Goal: Communication & Community: Participate in discussion

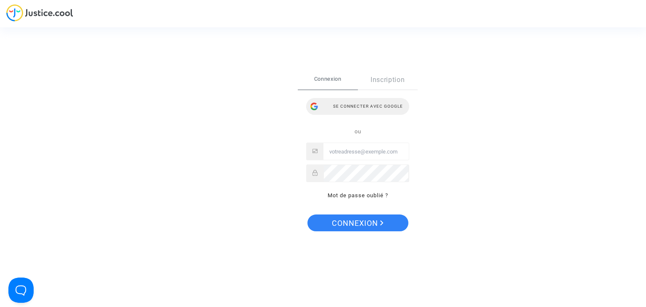
click at [362, 108] on div "Se connecter avec Google" at bounding box center [357, 106] width 103 height 17
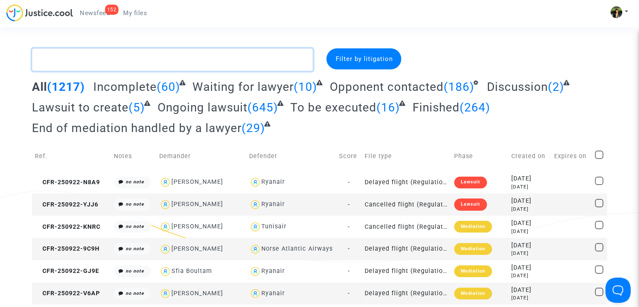
paste textarea "Ferrari"
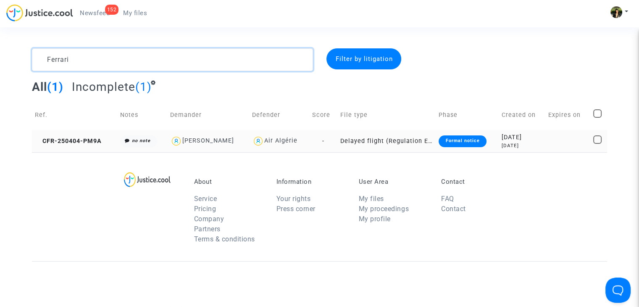
type textarea "Ferrari"
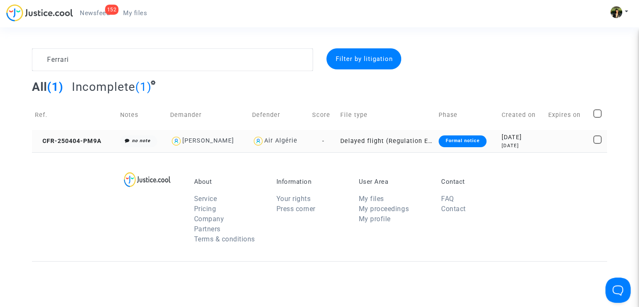
click at [322, 140] on span "-" at bounding box center [323, 140] width 2 height 7
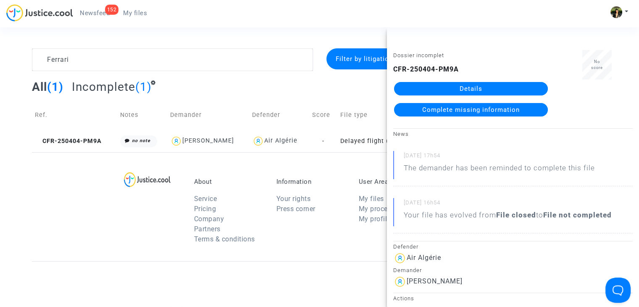
click at [475, 85] on link "Details" at bounding box center [471, 88] width 154 height 13
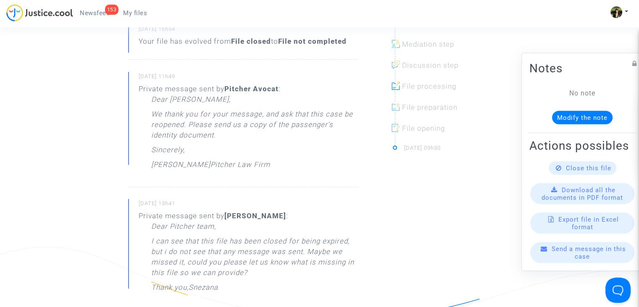
scroll to position [294, 0]
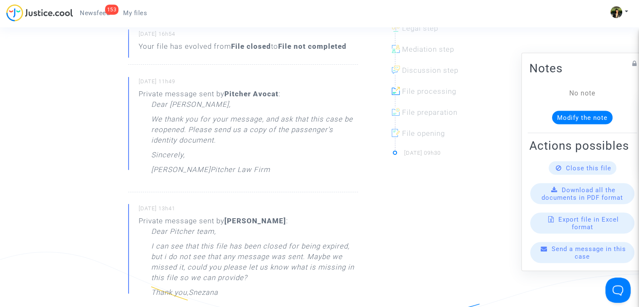
click at [316, 173] on div "Dear Snezana, We thank you for your message, and ask that this case be reopened…" at bounding box center [254, 139] width 207 height 80
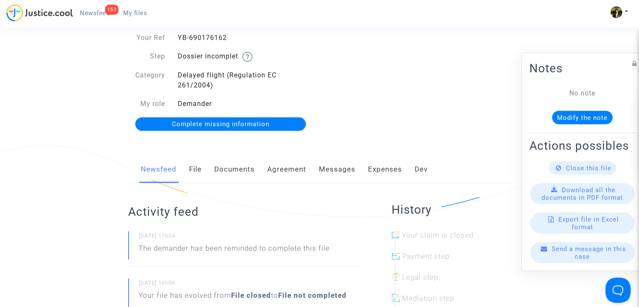
scroll to position [42, 0]
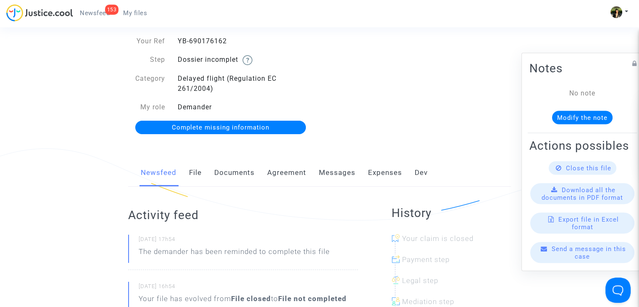
click at [249, 126] on span "Complete missing information" at bounding box center [221, 128] width 98 height 8
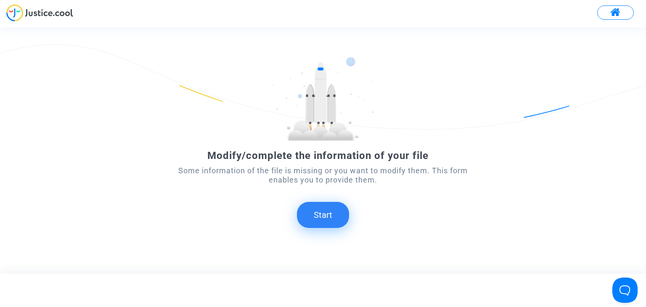
click at [341, 213] on button "Start" at bounding box center [323, 215] width 52 height 26
click at [320, 214] on button "Start" at bounding box center [323, 215] width 52 height 26
click at [328, 210] on button "Start" at bounding box center [323, 215] width 52 height 26
click at [321, 212] on button "Start" at bounding box center [323, 215] width 52 height 26
click at [323, 212] on button "Start" at bounding box center [323, 215] width 52 height 26
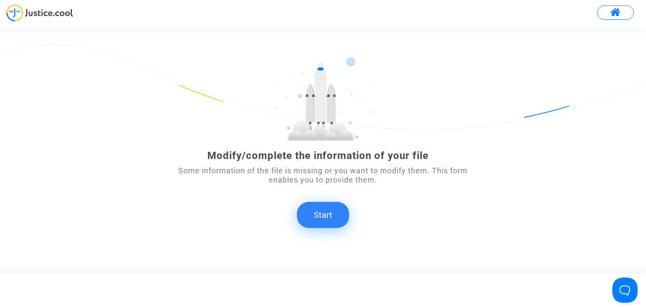
click at [325, 209] on button "Start" at bounding box center [323, 215] width 52 height 26
drag, startPoint x: 325, startPoint y: 209, endPoint x: 303, endPoint y: 217, distance: 23.8
click at [308, 217] on button "Start" at bounding box center [323, 215] width 52 height 26
click at [323, 219] on button "Start" at bounding box center [323, 215] width 52 height 26
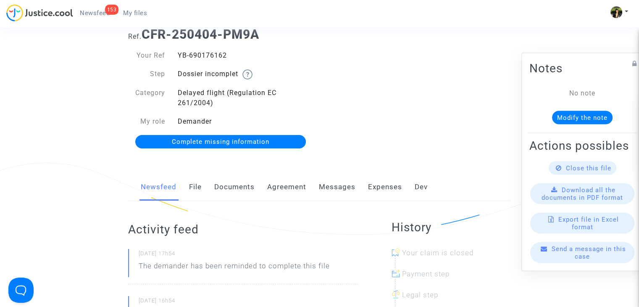
scroll to position [42, 0]
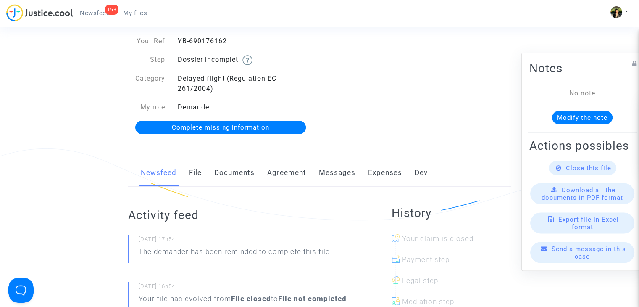
click at [326, 172] on link "Messages" at bounding box center [337, 173] width 37 height 28
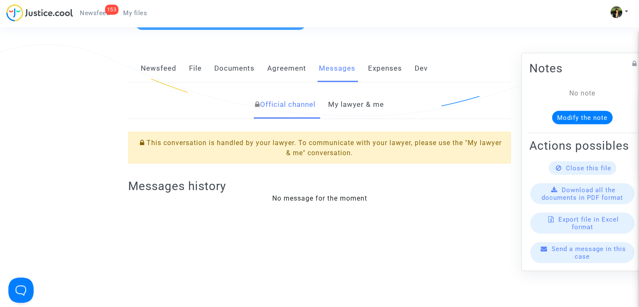
scroll to position [168, 0]
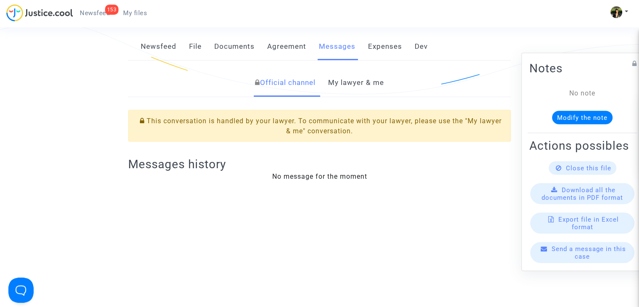
click at [357, 77] on link "My lawyer & me" at bounding box center [356, 83] width 56 height 28
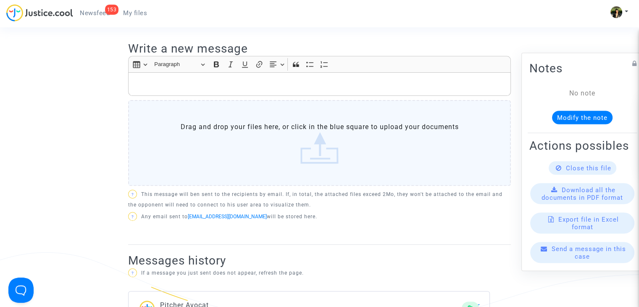
scroll to position [294, 0]
click at [240, 81] on p "Rich Text Editor, main" at bounding box center [320, 84] width 374 height 11
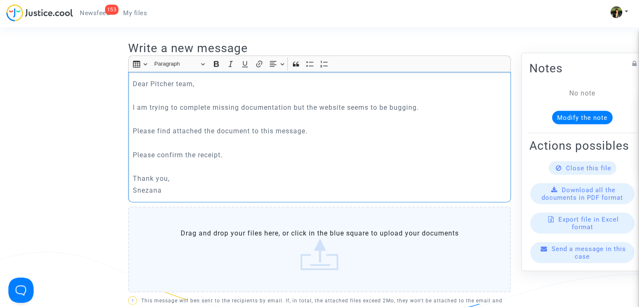
click at [287, 235] on label "Drag and drop your files here, or click in the blue square to upload your docum…" at bounding box center [319, 249] width 383 height 86
click at [0, 0] on input "Drag and drop your files here, or click in the blue square to upload your docum…" at bounding box center [0, 0] width 0 height 0
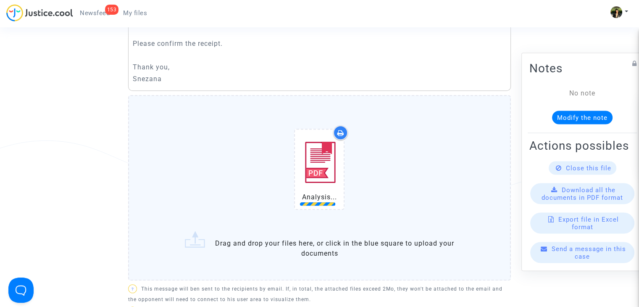
scroll to position [420, 0]
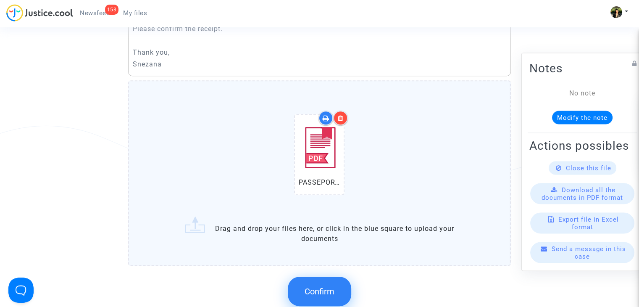
click at [311, 284] on button "Confirm" at bounding box center [319, 291] width 63 height 29
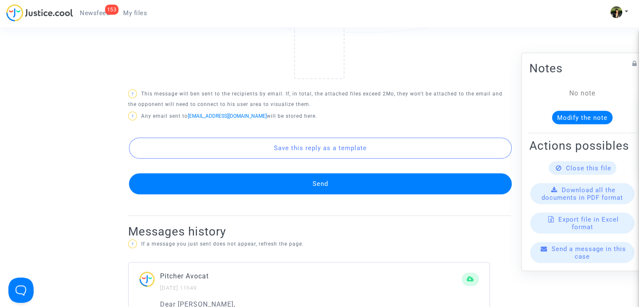
scroll to position [589, 0]
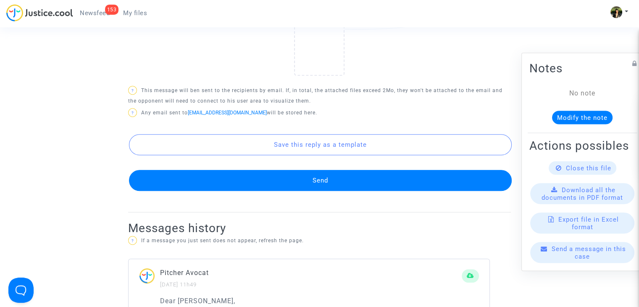
click at [287, 180] on button "Send" at bounding box center [320, 180] width 383 height 21
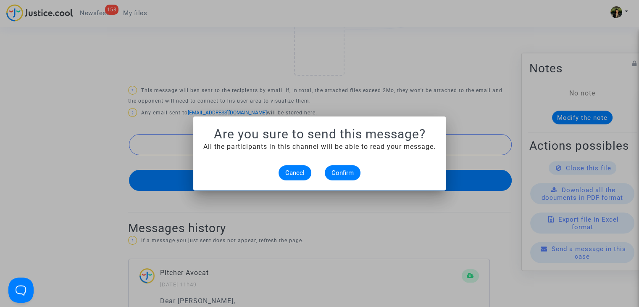
scroll to position [0, 0]
click at [345, 172] on span "Confirm" at bounding box center [343, 173] width 22 height 8
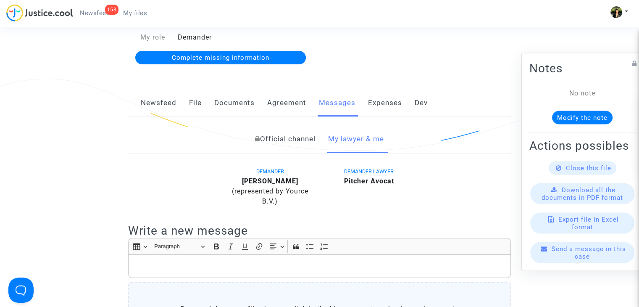
scroll to position [42, 0]
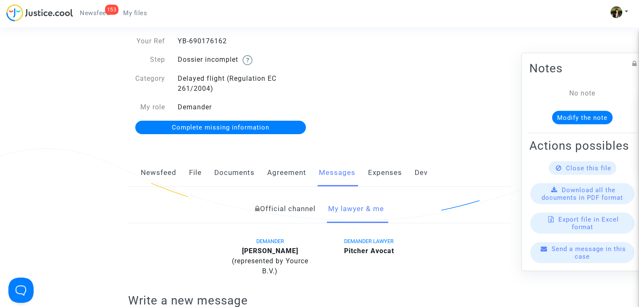
click at [134, 14] on span "My files" at bounding box center [135, 13] width 24 height 8
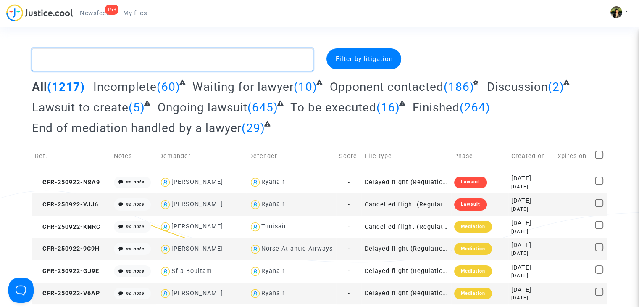
paste textarea "Rabourdin"
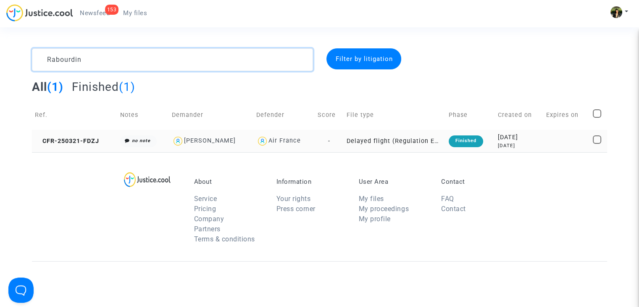
type textarea "Rabourdin"
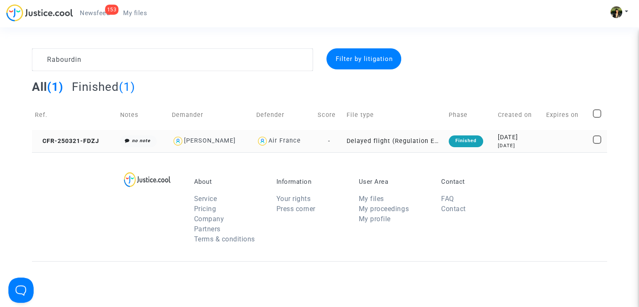
click at [385, 141] on td "Delayed flight (Regulation EC 261/2004)" at bounding box center [395, 141] width 102 height 22
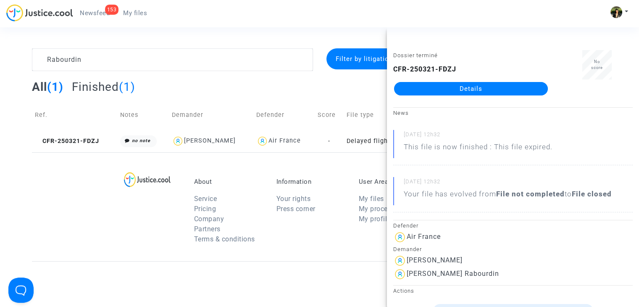
click at [470, 90] on link "Details" at bounding box center [471, 88] width 154 height 13
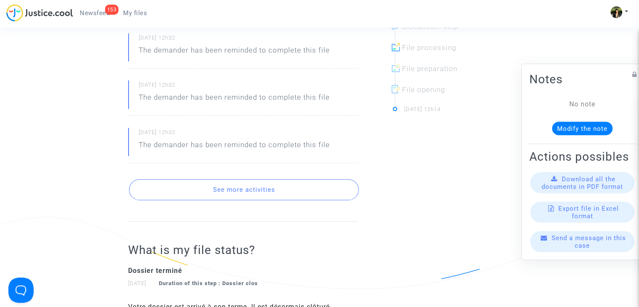
scroll to position [336, 0]
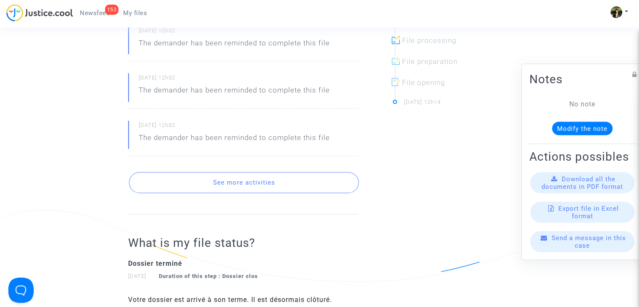
click at [279, 174] on button "See more activities" at bounding box center [244, 182] width 230 height 21
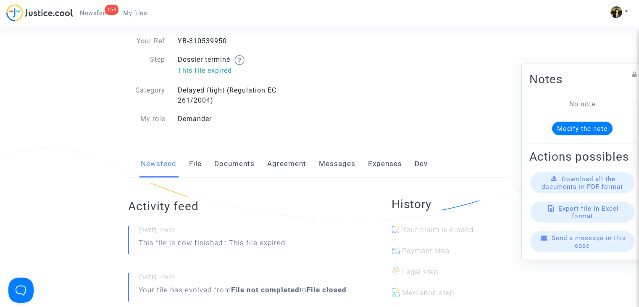
scroll to position [0, 0]
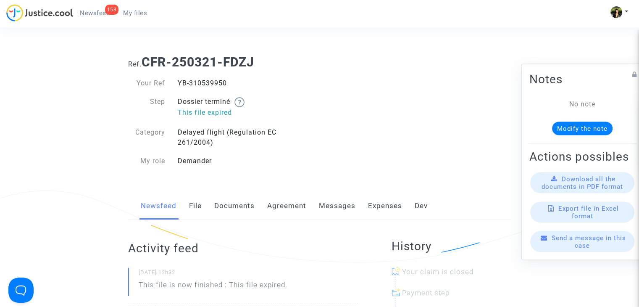
click at [327, 206] on link "Messages" at bounding box center [337, 206] width 37 height 28
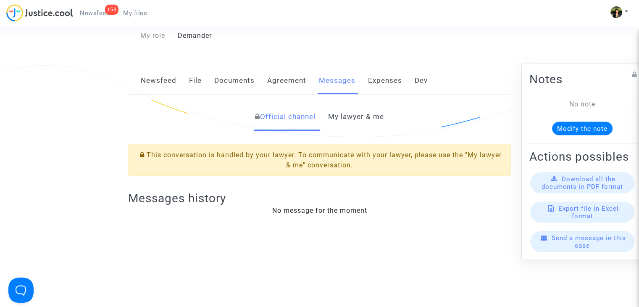
scroll to position [126, 0]
click at [341, 123] on link "My lawyer & me" at bounding box center [356, 116] width 56 height 28
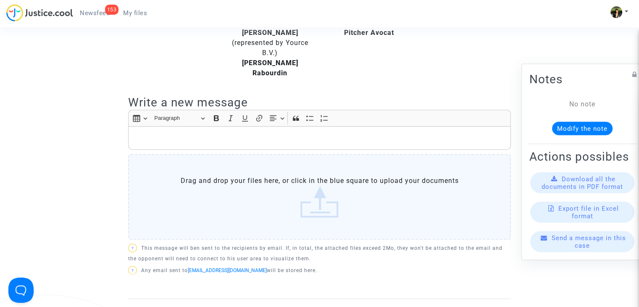
scroll to position [252, 0]
click at [216, 138] on div "Rich Text Editor, main" at bounding box center [319, 137] width 383 height 24
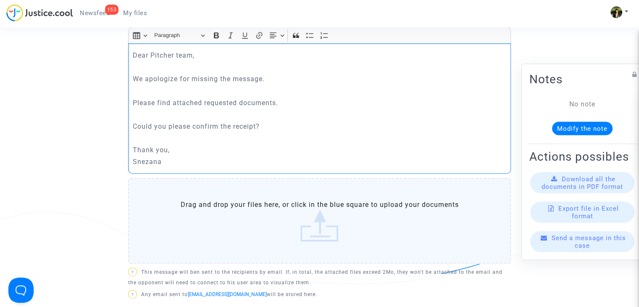
scroll to position [378, 0]
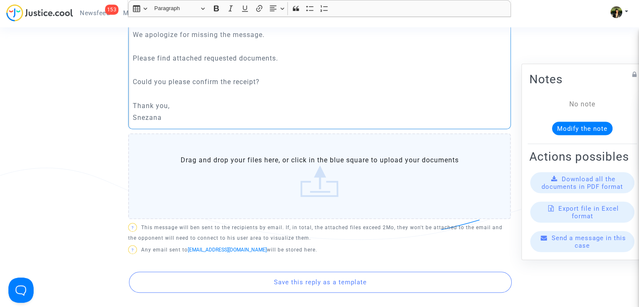
click at [329, 157] on label "Drag and drop your files here, or click in the blue square to upload your docum…" at bounding box center [319, 176] width 383 height 86
click at [0, 0] on input "Drag and drop your files here, or click in the blue square to upload your docum…" at bounding box center [0, 0] width 0 height 0
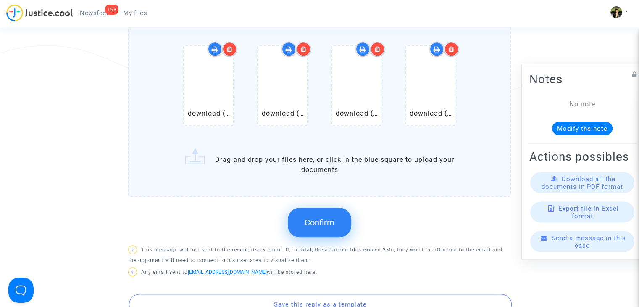
scroll to position [505, 0]
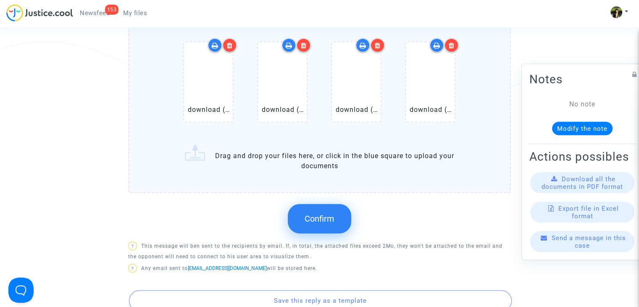
click at [317, 214] on span "Confirm" at bounding box center [320, 219] width 30 height 10
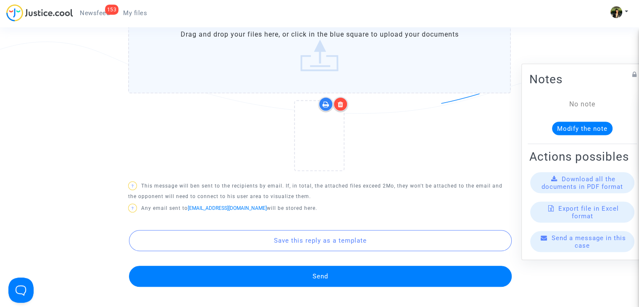
click at [306, 267] on button "Send" at bounding box center [320, 276] width 383 height 21
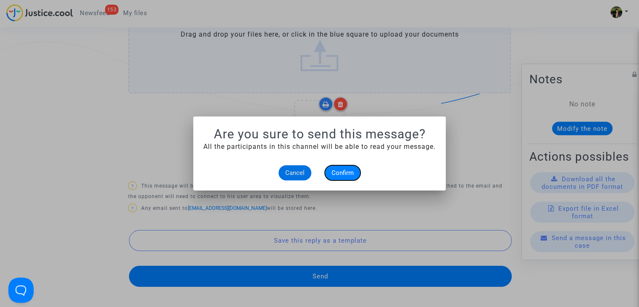
click at [346, 169] on span "Confirm" at bounding box center [343, 173] width 22 height 8
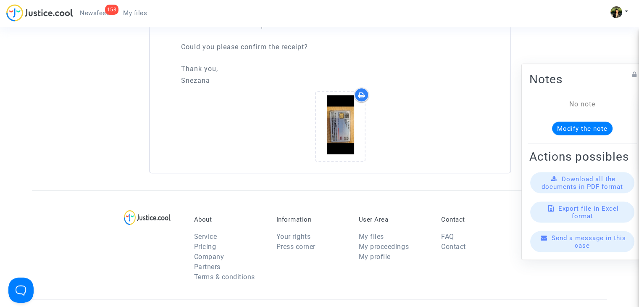
scroll to position [673, 0]
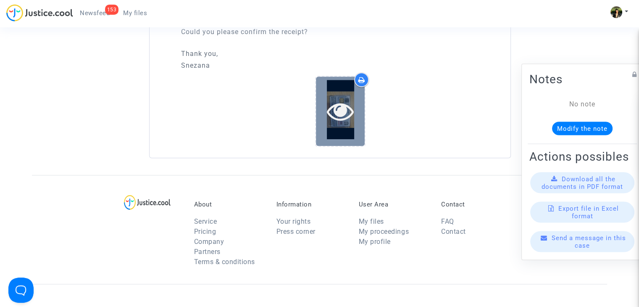
click at [328, 106] on icon at bounding box center [340, 111] width 27 height 27
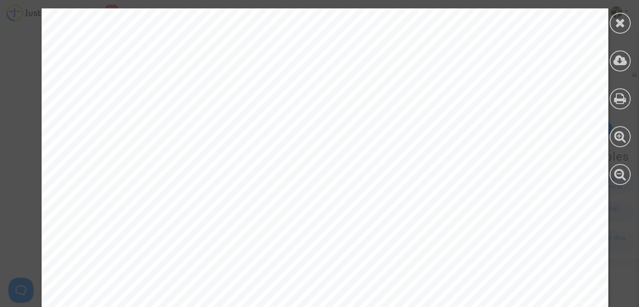
scroll to position [1892, 0]
click at [623, 26] on icon at bounding box center [621, 22] width 11 height 13
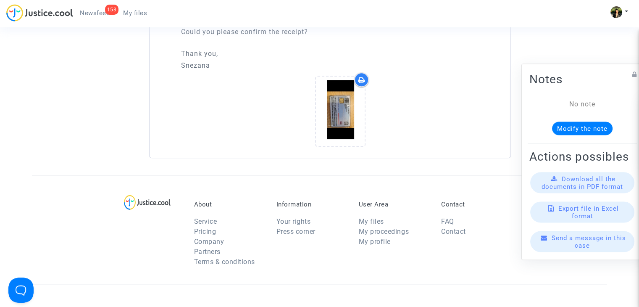
click at [129, 11] on span "My files" at bounding box center [135, 13] width 24 height 8
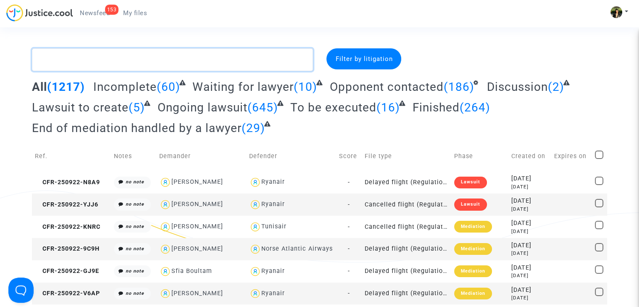
paste textarea "Cherel"
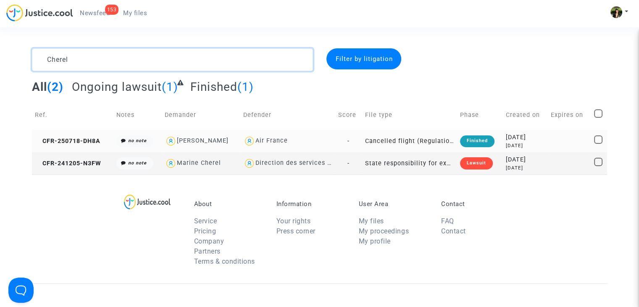
type textarea "Cherel"
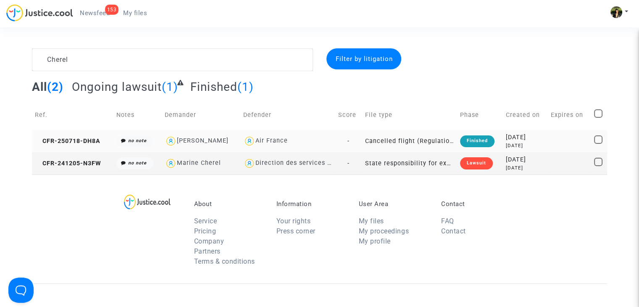
click at [430, 142] on td "Cancelled flight (Regulation EC 261/2004)" at bounding box center [409, 141] width 95 height 22
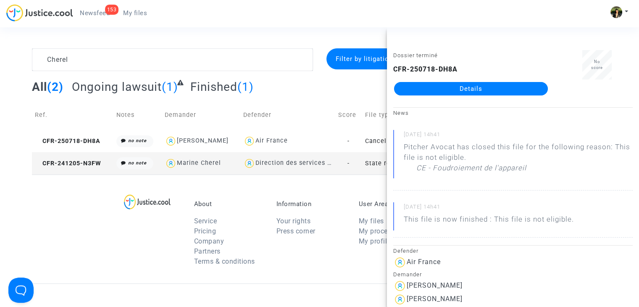
click at [483, 91] on link "Details" at bounding box center [471, 88] width 154 height 13
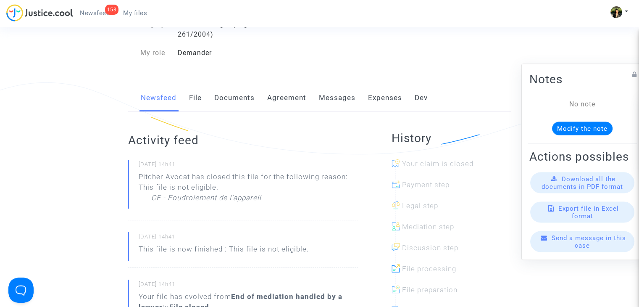
scroll to position [168, 0]
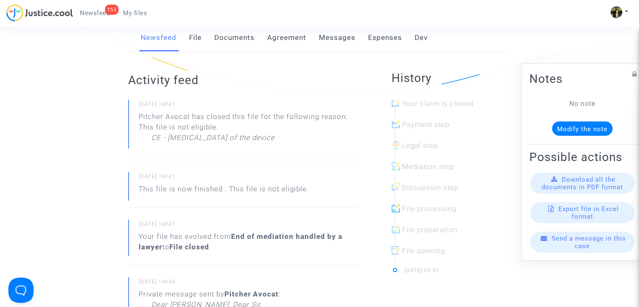
drag, startPoint x: 279, startPoint y: 138, endPoint x: 128, endPoint y: 118, distance: 152.6
copy div "Pitcher Avocat has closed this file for the following reason: This file is not …"
click at [338, 43] on link "Messages" at bounding box center [337, 38] width 37 height 28
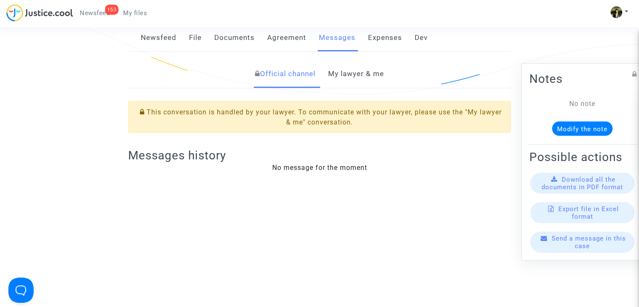
click at [362, 85] on link "My lawyer & me" at bounding box center [356, 74] width 56 height 28
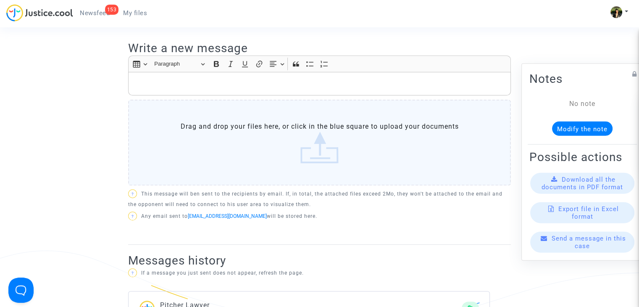
scroll to position [294, 0]
click at [134, 9] on font "My files" at bounding box center [135, 13] width 24 height 8
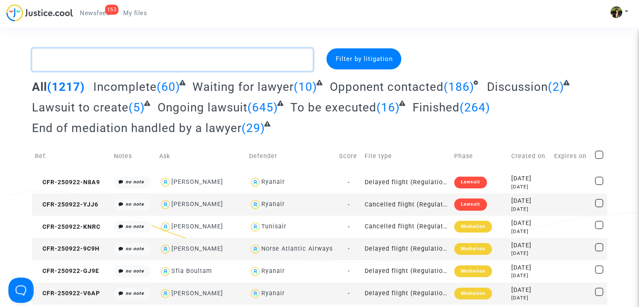
paste textarea "FEDER"
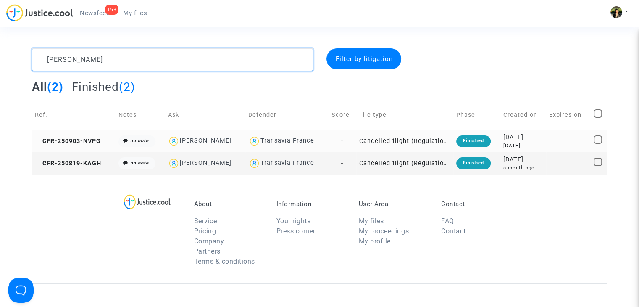
type textarea "FEDER"
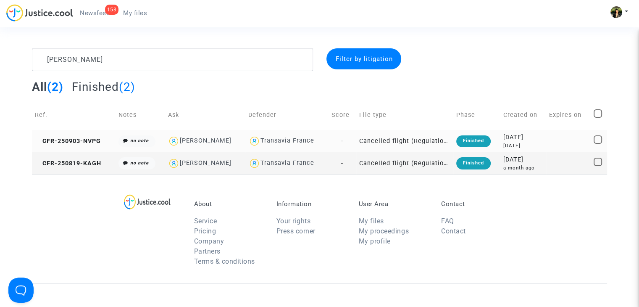
click at [409, 142] on font "Cancelled flight (Regulation EC 261/2004)" at bounding box center [425, 141] width 132 height 8
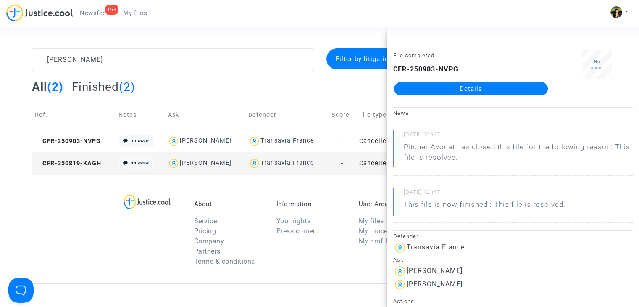
click at [481, 90] on link "Details" at bounding box center [471, 88] width 154 height 13
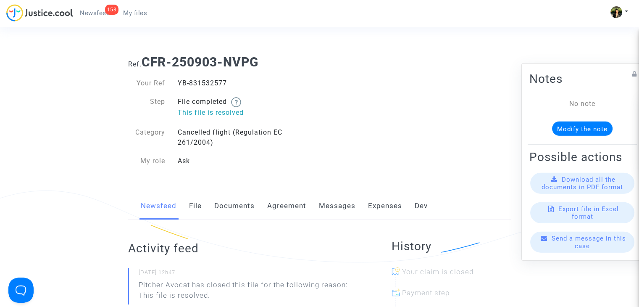
drag, startPoint x: 227, startPoint y: 81, endPoint x: 178, endPoint y: 83, distance: 48.4
click at [178, 83] on div "YB-831532577" at bounding box center [246, 83] width 148 height 10
copy font "YB-831532577"
click at [128, 8] on link "My files" at bounding box center [134, 13] width 37 height 13
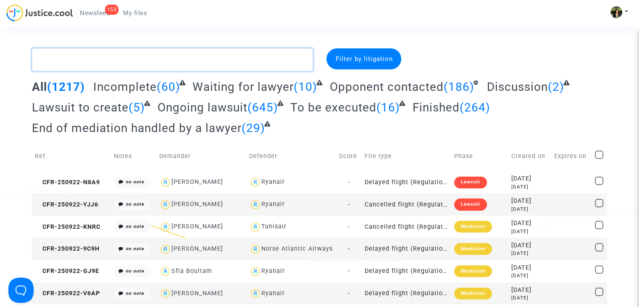
paste textarea "Bénédicte"
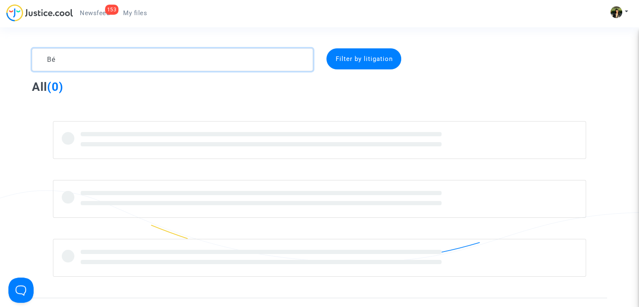
type textarea "B"
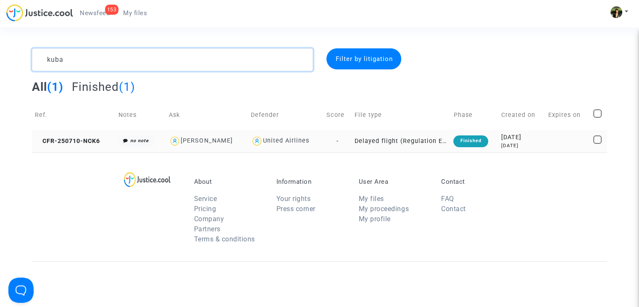
type textarea "kuba"
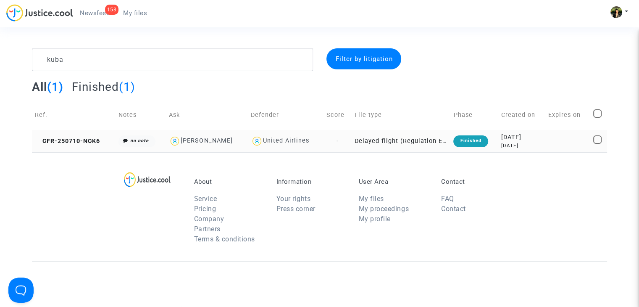
click at [388, 145] on td "Delayed flight (Regulation EC 261/2004)" at bounding box center [401, 141] width 99 height 22
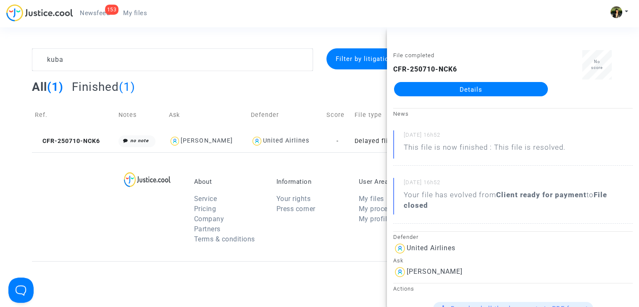
click at [493, 92] on link "Details" at bounding box center [471, 89] width 154 height 14
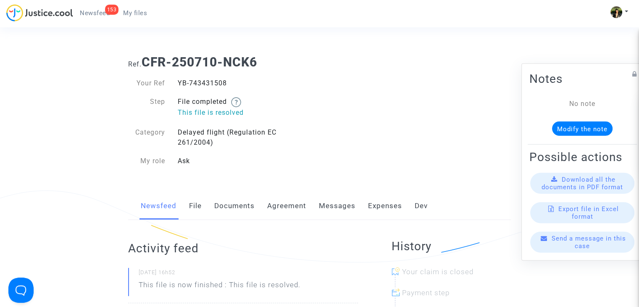
click at [342, 209] on font "Messages" at bounding box center [337, 205] width 37 height 8
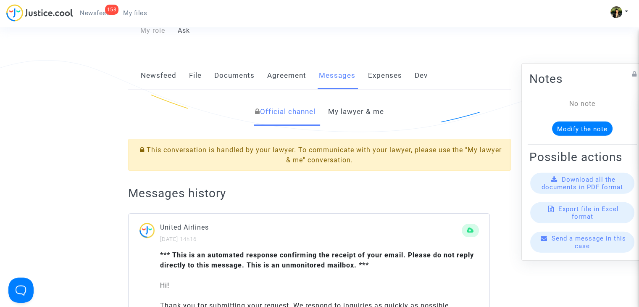
scroll to position [126, 0]
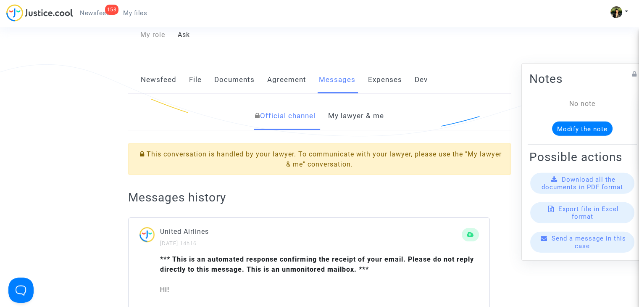
click at [345, 116] on font "My lawyer & me" at bounding box center [356, 115] width 56 height 8
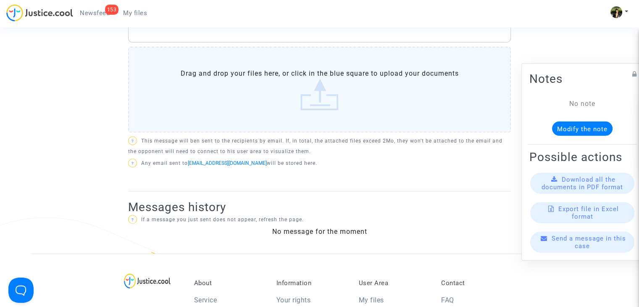
scroll to position [210, 0]
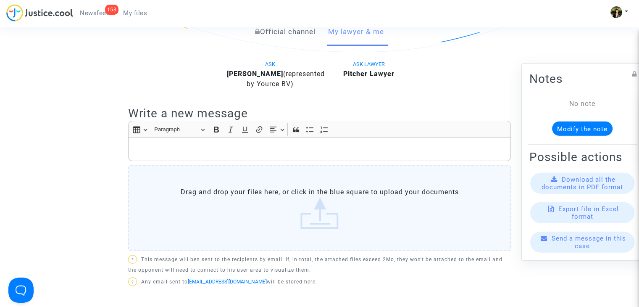
click at [242, 155] on p "Rich Text Editor, main" at bounding box center [320, 149] width 374 height 11
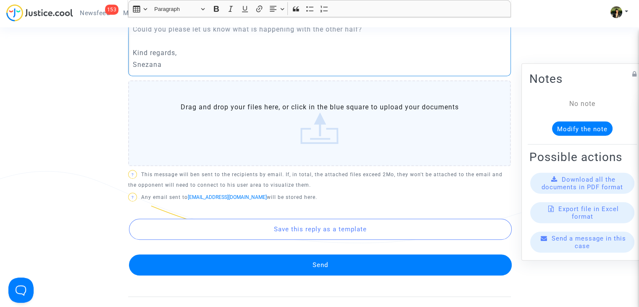
scroll to position [420, 0]
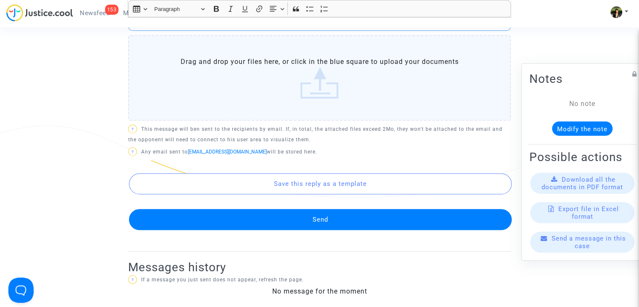
click at [302, 230] on button "Send" at bounding box center [320, 219] width 383 height 21
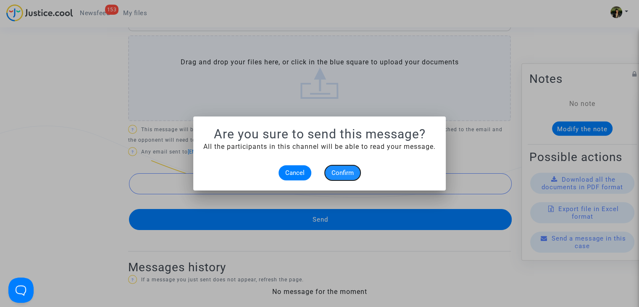
click at [340, 170] on span "Confirm" at bounding box center [343, 173] width 22 height 8
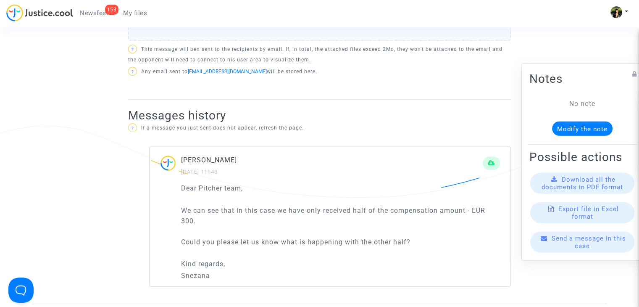
click at [91, 14] on font "Newsfeed" at bounding box center [95, 13] width 30 height 8
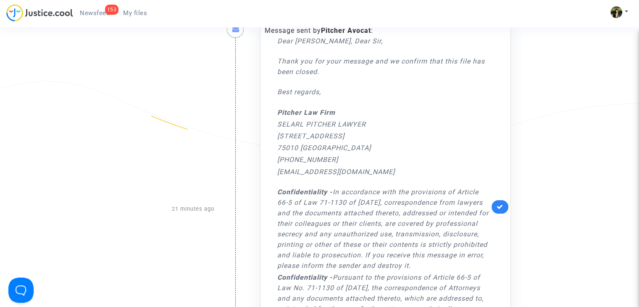
scroll to position [126, 0]
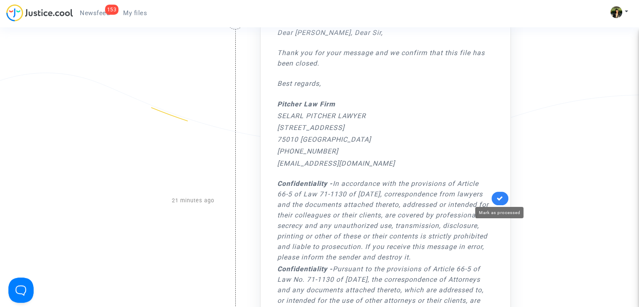
click at [502, 195] on icon at bounding box center [500, 198] width 7 height 6
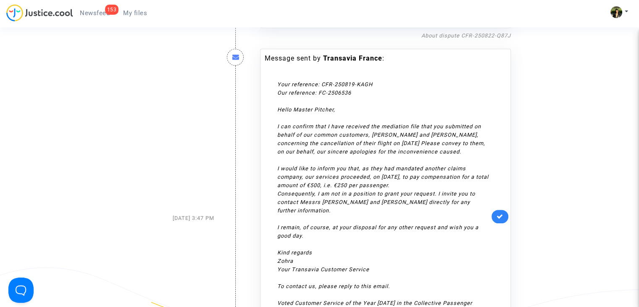
scroll to position [294, 0]
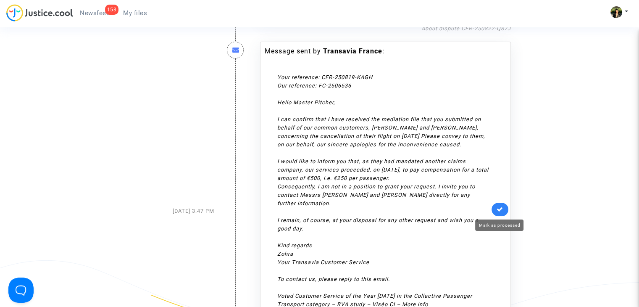
click at [502, 209] on icon at bounding box center [500, 209] width 7 height 6
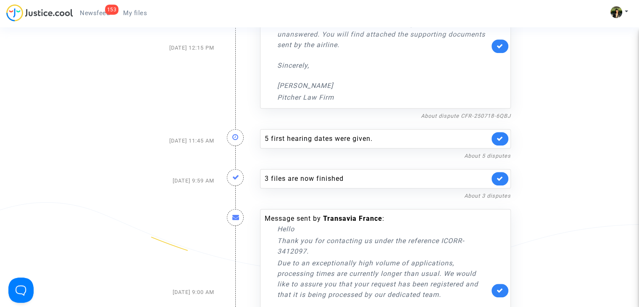
scroll to position [378, 0]
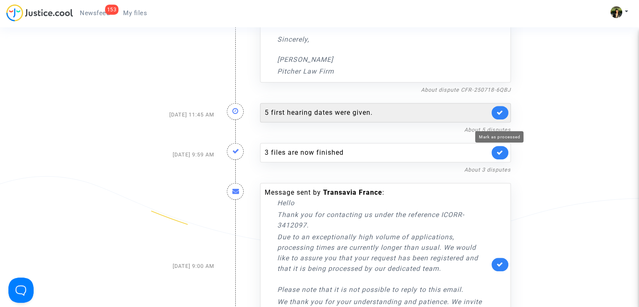
click at [501, 116] on icon at bounding box center [500, 112] width 7 height 6
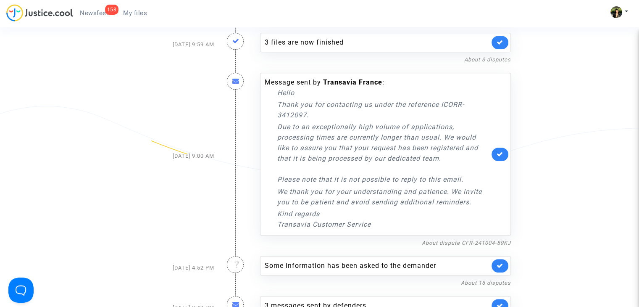
scroll to position [462, 0]
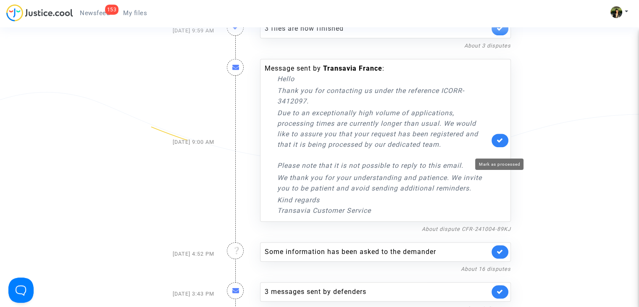
click at [498, 143] on icon at bounding box center [500, 140] width 7 height 6
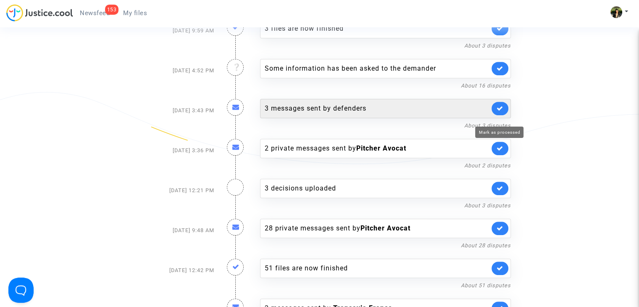
click at [499, 111] on icon at bounding box center [500, 108] width 7 height 6
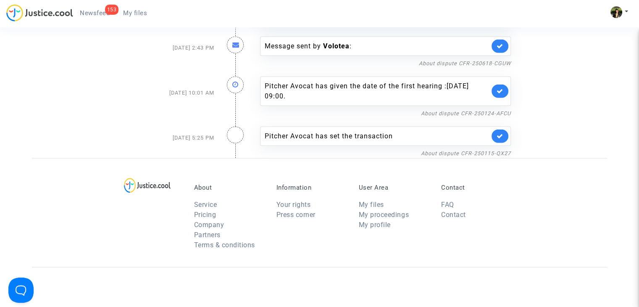
scroll to position [2342, 0]
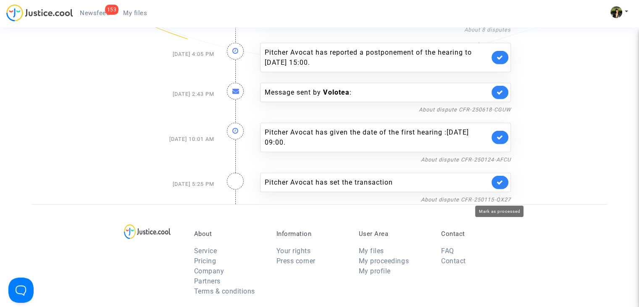
click at [498, 185] on icon at bounding box center [500, 182] width 7 height 6
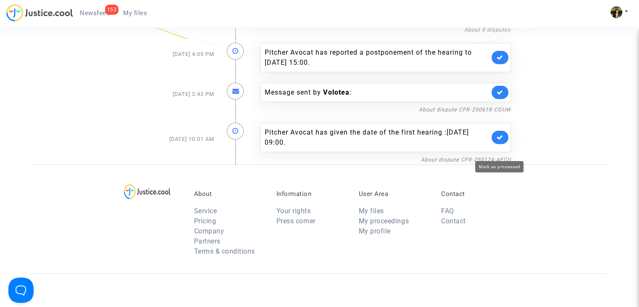
click at [497, 140] on icon at bounding box center [500, 137] width 7 height 6
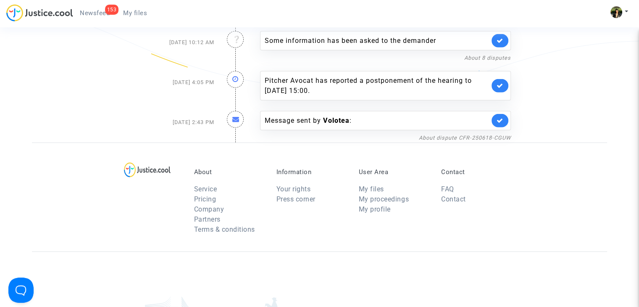
scroll to position [2258, 0]
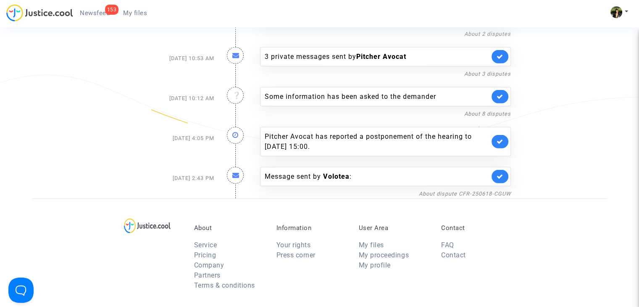
click at [499, 180] on icon at bounding box center [500, 176] width 7 height 6
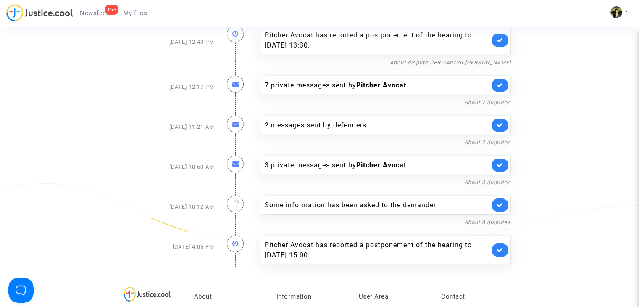
scroll to position [2132, 0]
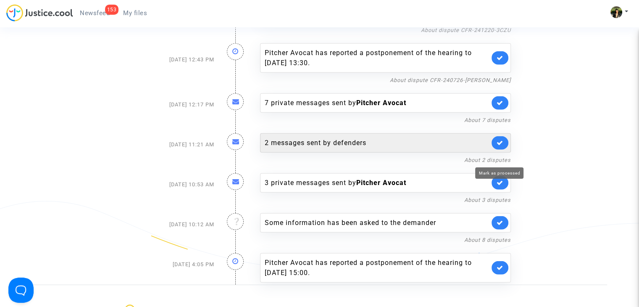
click at [501, 146] on icon at bounding box center [500, 143] width 7 height 6
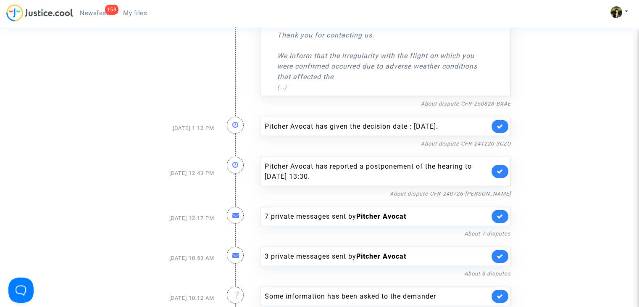
scroll to position [1964, 0]
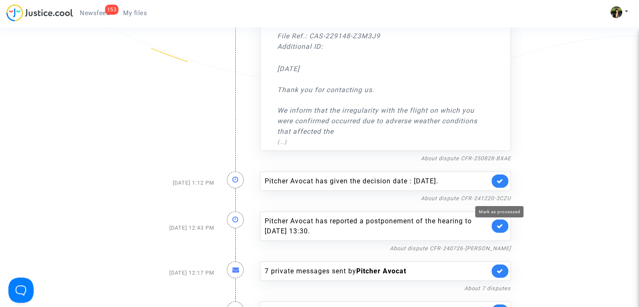
click at [500, 184] on icon at bounding box center [500, 181] width 7 height 6
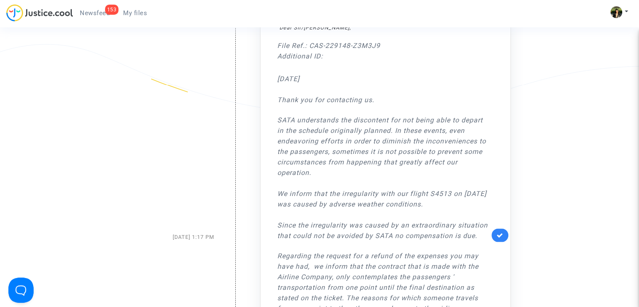
scroll to position [1627, 0]
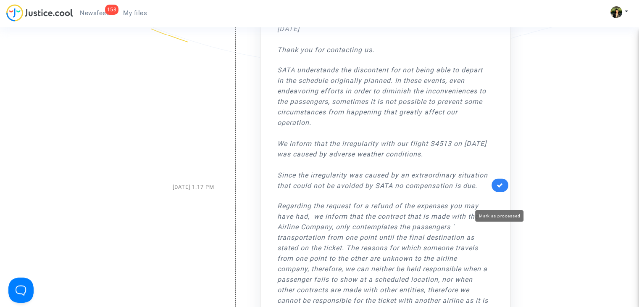
click at [499, 188] on icon at bounding box center [500, 185] width 7 height 6
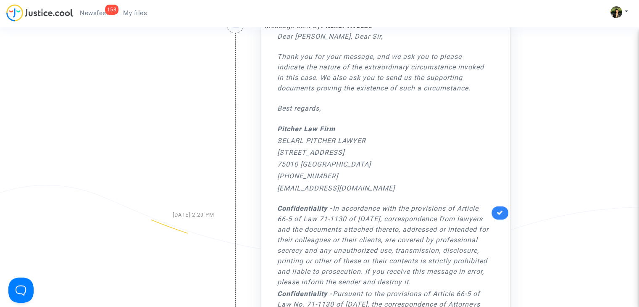
scroll to position [1039, 0]
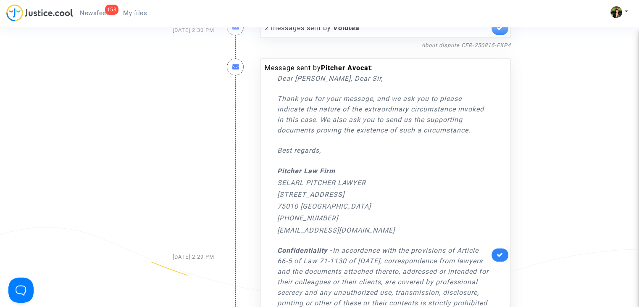
click at [499, 262] on link at bounding box center [500, 254] width 17 height 13
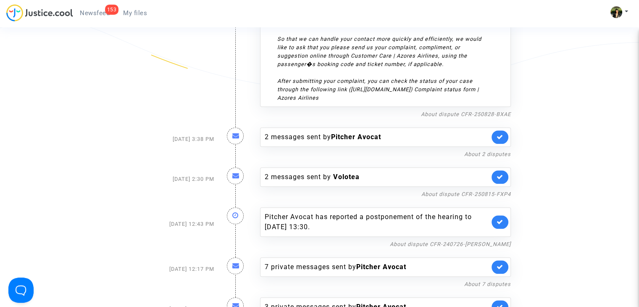
scroll to position [871, 0]
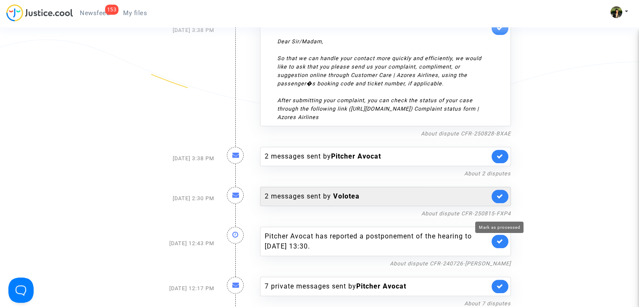
click at [498, 199] on icon at bounding box center [500, 196] width 7 height 6
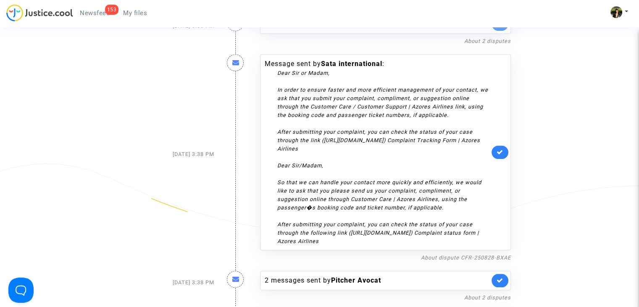
scroll to position [703, 0]
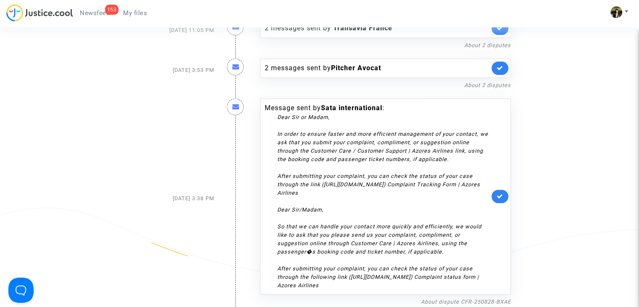
click at [495, 203] on link at bounding box center [500, 196] width 17 height 13
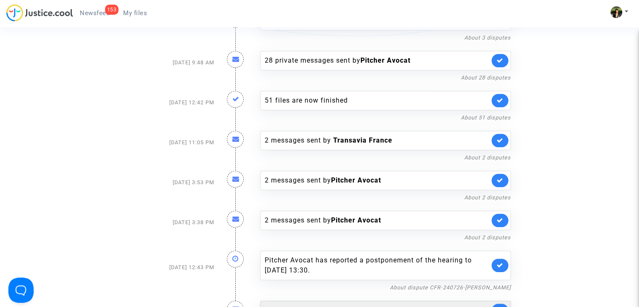
scroll to position [576, 0]
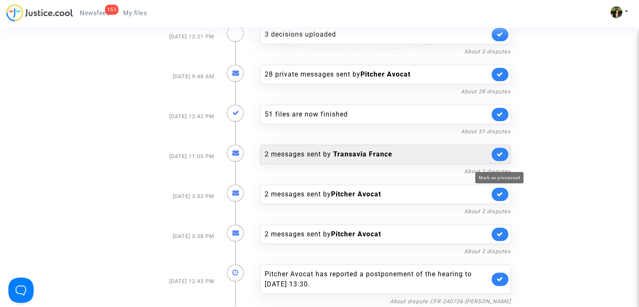
click at [502, 157] on icon at bounding box center [500, 154] width 7 height 6
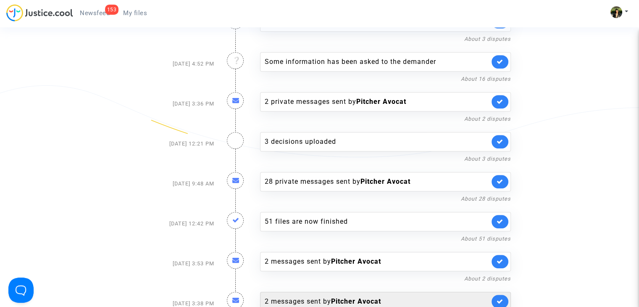
scroll to position [450, 0]
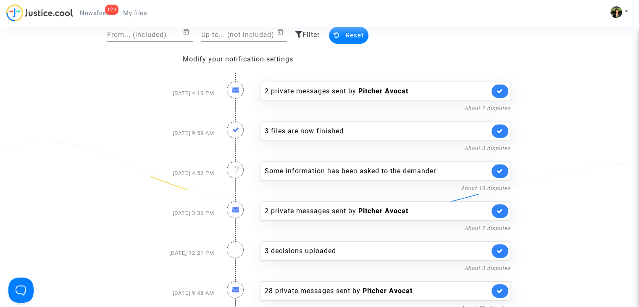
scroll to position [30, 0]
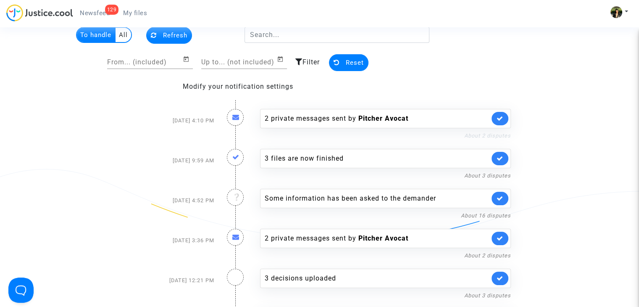
click at [489, 133] on link "About 2 disputes" at bounding box center [488, 135] width 47 height 6
click at [480, 174] on link "About 3 disputes" at bounding box center [488, 175] width 47 height 6
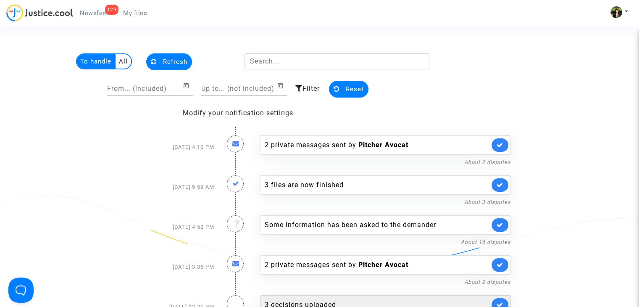
scroll to position [0, 0]
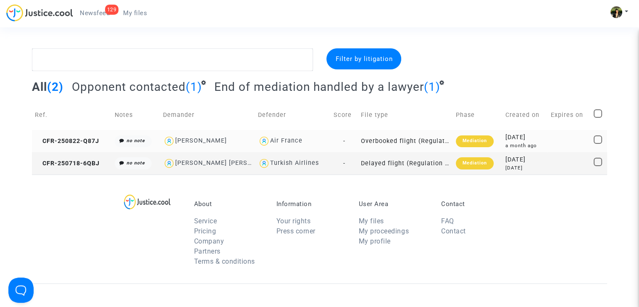
click at [406, 146] on td "Overbooked flight (Regulation EC 261/2004)" at bounding box center [405, 141] width 95 height 22
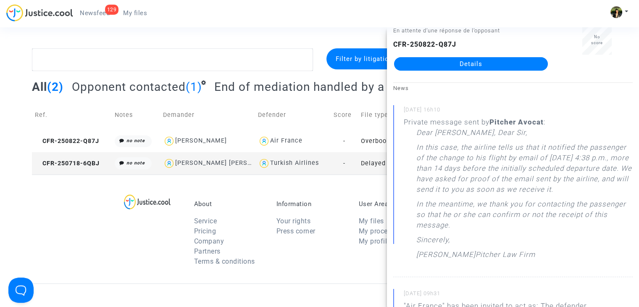
scroll to position [42, 0]
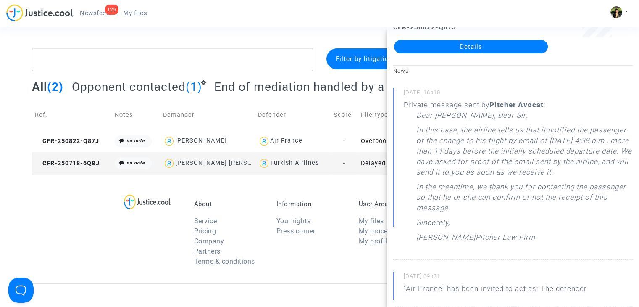
click at [315, 159] on div "Turkish Airlines" at bounding box center [294, 162] width 49 height 7
type textarea "@"Turkish Airlines""
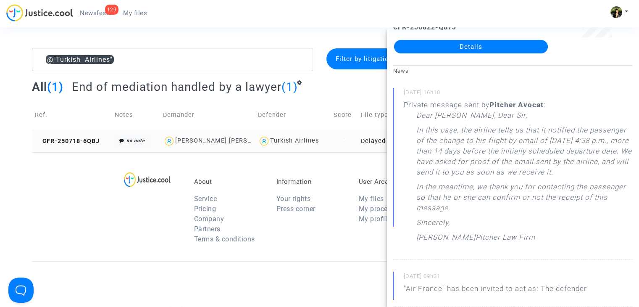
click at [305, 147] on td "Turkish Airlines" at bounding box center [293, 141] width 76 height 22
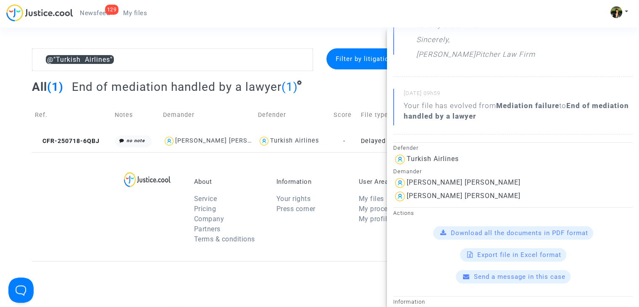
scroll to position [210, 0]
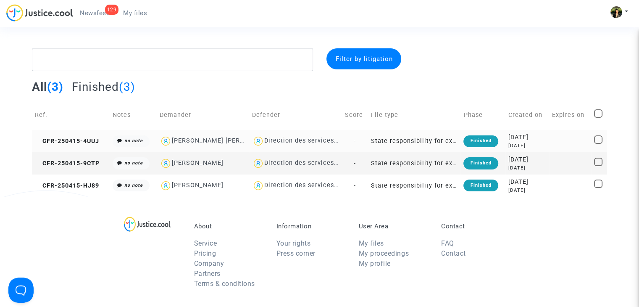
click at [400, 139] on td "State responsibility for excessive delays in the administration of justice" at bounding box center [414, 141] width 92 height 22
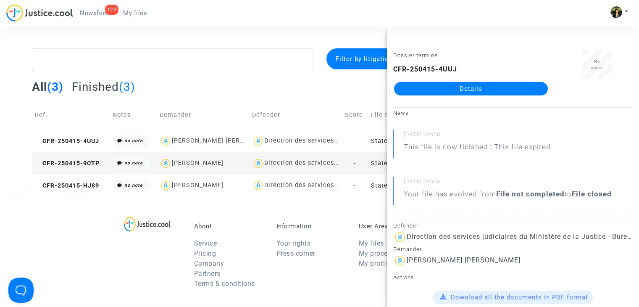
click at [276, 164] on div "Direction des services judiciaires du Ministère de la Justice - Bureau FIP4" at bounding box center [380, 162] width 233 height 7
type textarea "@"Direction des services judiciaires du Ministère de la Justice - Bureau FIP4""
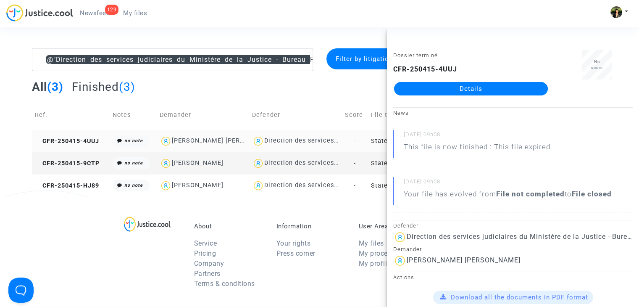
click at [299, 143] on div "Direction des services judiciaires du Ministère de la Justice - Bureau FIP4" at bounding box center [380, 140] width 233 height 7
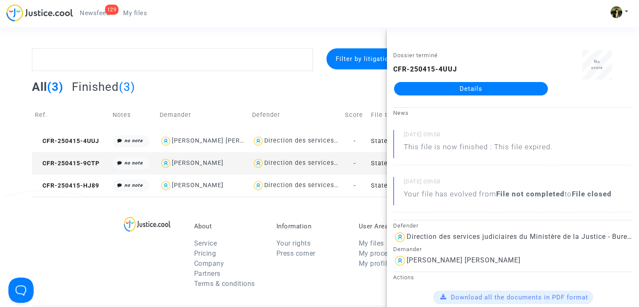
click at [323, 208] on div "About Service Pricing Company Partners Terms & conditions Information Your righ…" at bounding box center [320, 251] width 576 height 109
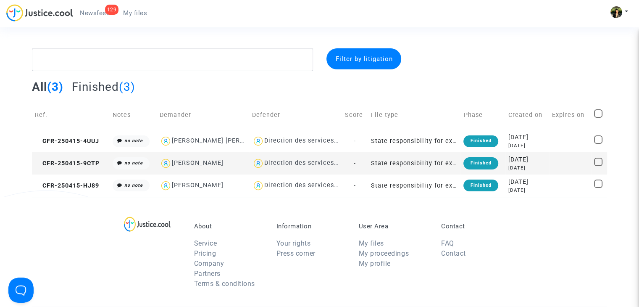
click at [408, 164] on td "State responsibility for excessive delays in the administration of justice" at bounding box center [414, 163] width 92 height 22
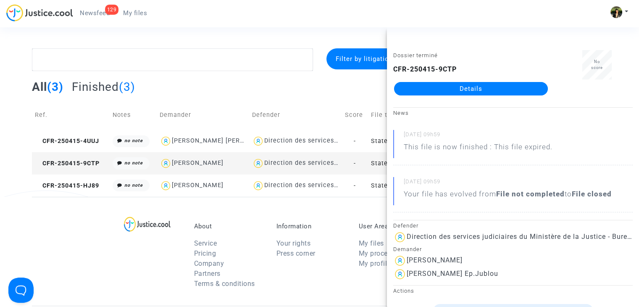
click at [354, 206] on div "About Service Pricing Company Partners Terms & conditions Information Your righ…" at bounding box center [320, 251] width 576 height 109
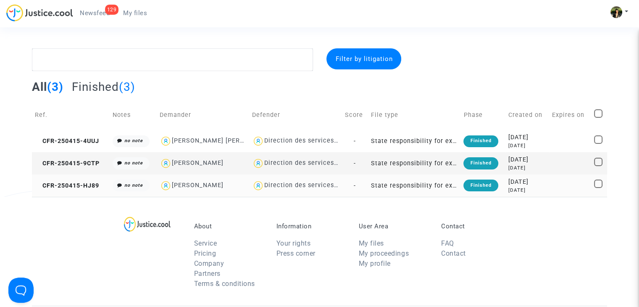
click at [402, 186] on td "State responsibility for excessive delays in the administration of justice" at bounding box center [414, 185] width 92 height 22
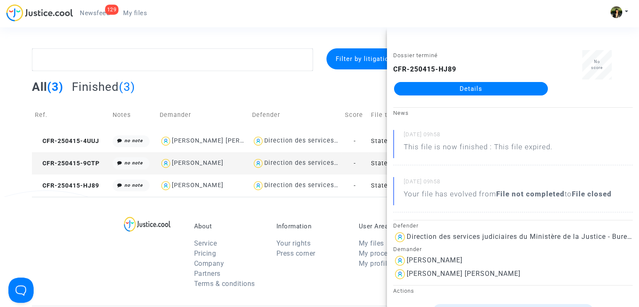
click at [364, 210] on div "About Service Pricing Company Partners Terms & conditions Information Your righ…" at bounding box center [320, 251] width 576 height 109
